Goal: Task Accomplishment & Management: Manage account settings

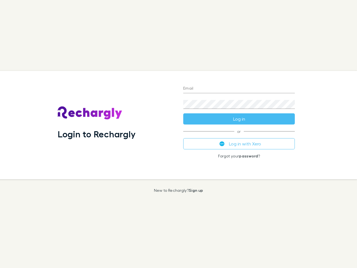
click at [179, 134] on div "Login to Rechargly" at bounding box center [116, 125] width 126 height 108
click at [239, 89] on input "Email" at bounding box center [239, 88] width 112 height 9
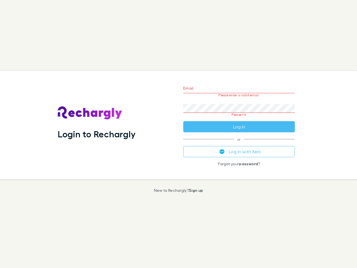
click at [239, 119] on form "Email Please enter a valid email. Password Please fill Log in" at bounding box center [239, 106] width 112 height 52
click at [239, 144] on div "Email Please enter a valid email. Password Please fill Log in or Log in with Xe…" at bounding box center [239, 125] width 121 height 108
